Goal: Information Seeking & Learning: Find specific fact

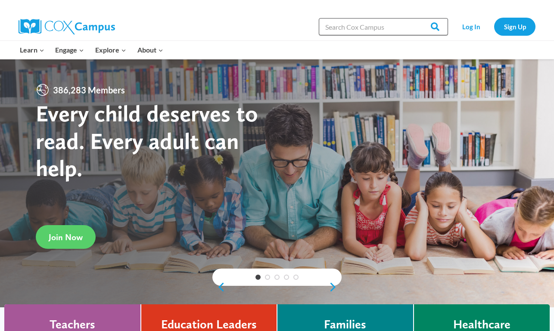
click at [371, 24] on input "Search in [URL][DOMAIN_NAME]" at bounding box center [383, 26] width 129 height 17
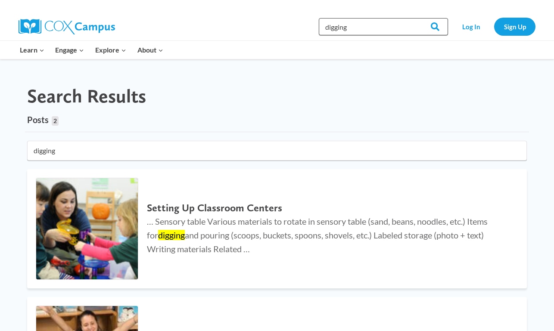
click at [365, 22] on input "digging" at bounding box center [383, 26] width 129 height 17
click at [364, 27] on input "digging" at bounding box center [383, 26] width 129 height 17
type input "digging deeper"
click at [432, 27] on input "Search" at bounding box center [431, 26] width 34 height 17
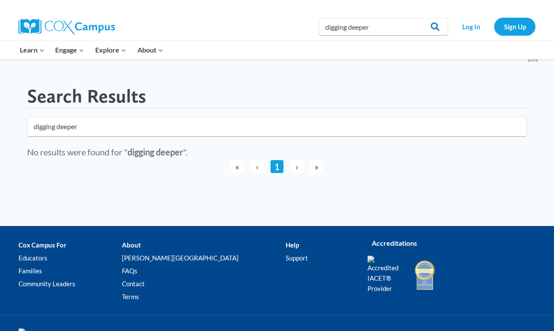
click at [415, 27] on input "Search" at bounding box center [431, 26] width 34 height 17
click at [419, 27] on input "Search" at bounding box center [431, 26] width 34 height 17
click at [392, 28] on input "digging deeper" at bounding box center [383, 26] width 129 height 17
type input "d"
type input "challenging"
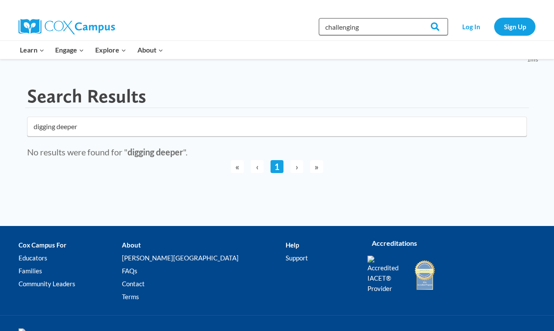
click at [432, 27] on input "Search" at bounding box center [431, 26] width 34 height 17
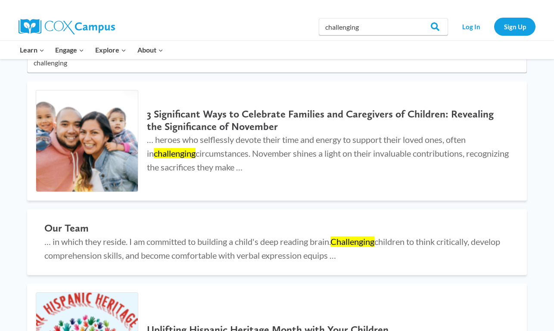
scroll to position [34, 0]
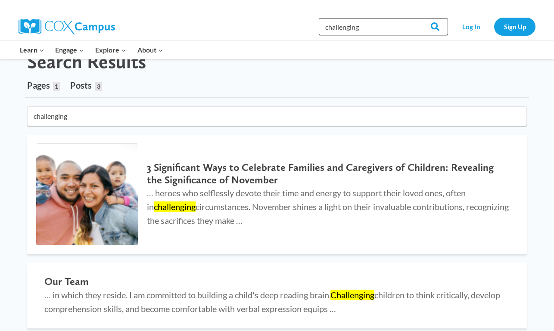
click at [385, 32] on input "challenging" at bounding box center [383, 26] width 129 height 17
type input "challenging behavior"
click at [432, 27] on input "Search" at bounding box center [431, 26] width 34 height 17
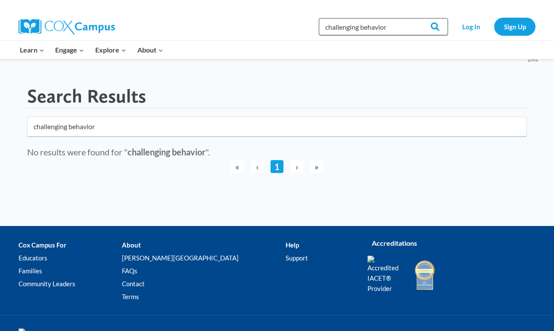
click at [362, 28] on input "challenging behavior" at bounding box center [383, 26] width 129 height 17
type input "behavior"
click at [432, 27] on input "Search" at bounding box center [431, 26] width 34 height 17
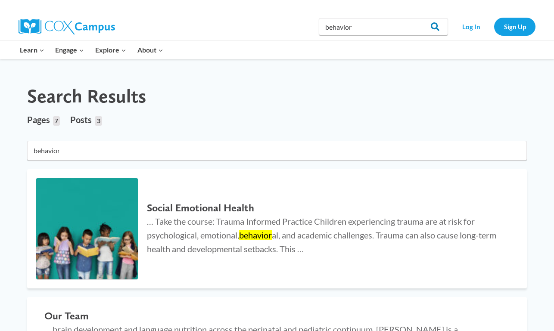
click at [417, 28] on input "Search" at bounding box center [431, 26] width 34 height 17
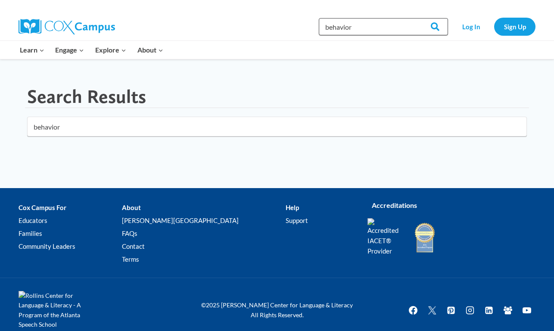
click at [381, 25] on input "behavior" at bounding box center [383, 26] width 129 height 17
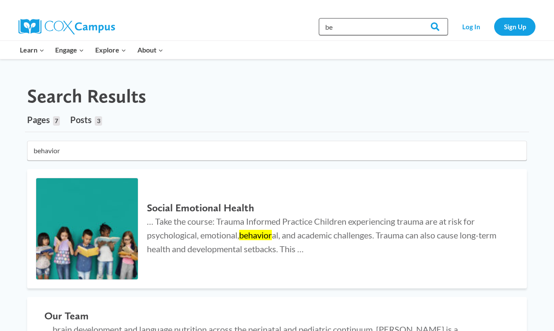
type input "b"
type input "infection"
click at [432, 27] on input "Search" at bounding box center [431, 26] width 34 height 17
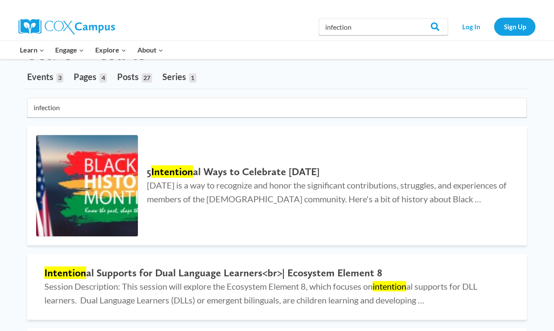
scroll to position [0, 0]
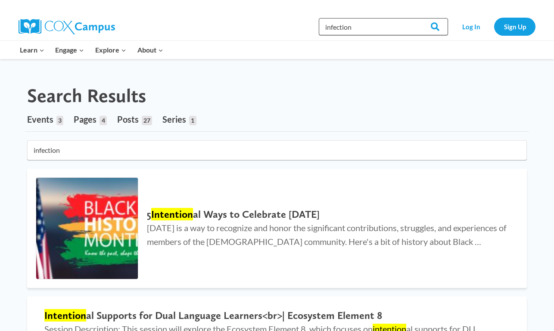
click at [374, 27] on input "infection" at bounding box center [383, 26] width 129 height 17
type input "infection control"
click at [432, 27] on input "Search" at bounding box center [431, 26] width 34 height 17
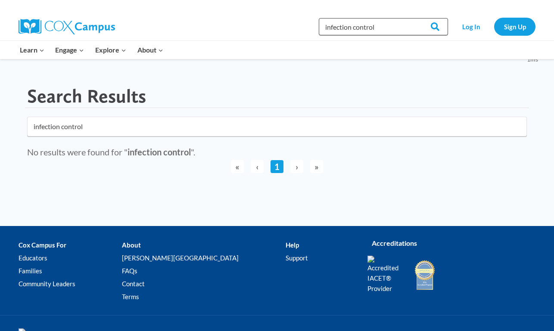
click at [388, 31] on input "infection control" at bounding box center [383, 26] width 129 height 17
type input "i"
type input "positive"
click at [432, 27] on input "Search" at bounding box center [431, 26] width 34 height 17
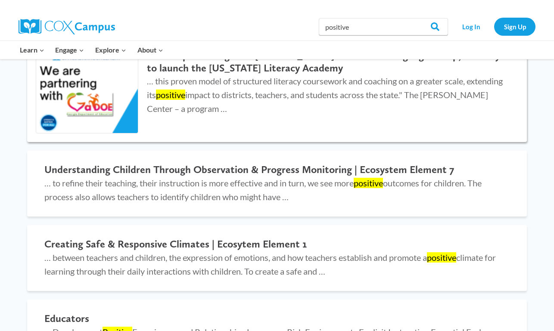
scroll to position [442, 0]
